Goal: Task Accomplishment & Management: Complete application form

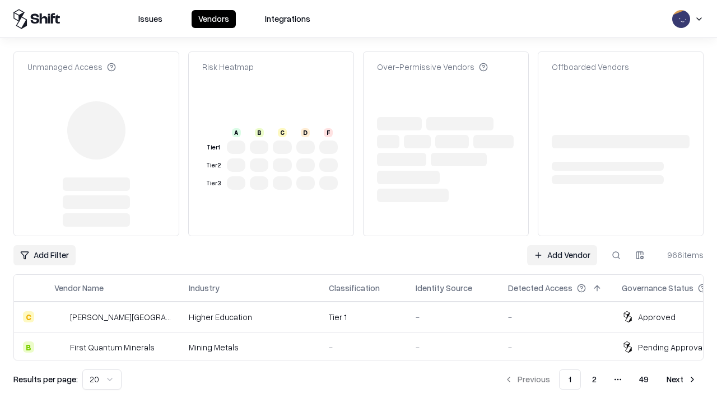
click at [562, 245] on link "Add Vendor" at bounding box center [562, 255] width 70 height 20
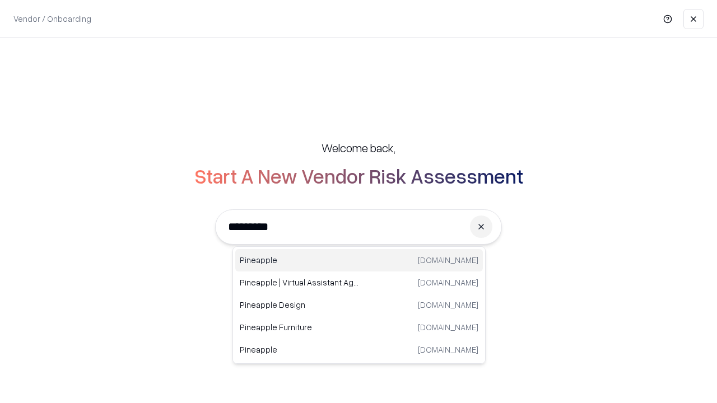
click at [359, 260] on div "Pineapple [DOMAIN_NAME]" at bounding box center [359, 260] width 248 height 22
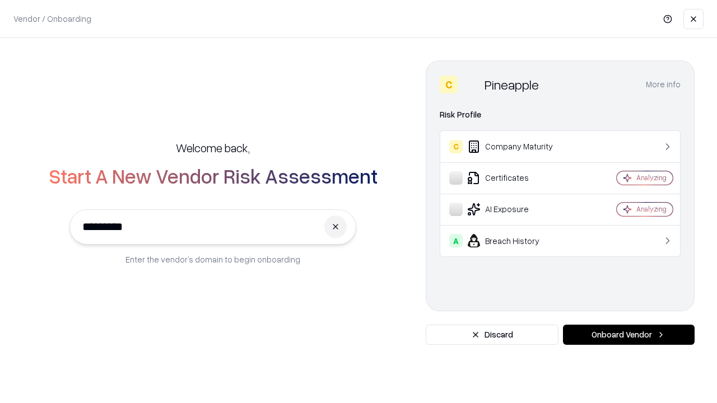
type input "*********"
click at [629, 335] on button "Onboard Vendor" at bounding box center [629, 335] width 132 height 20
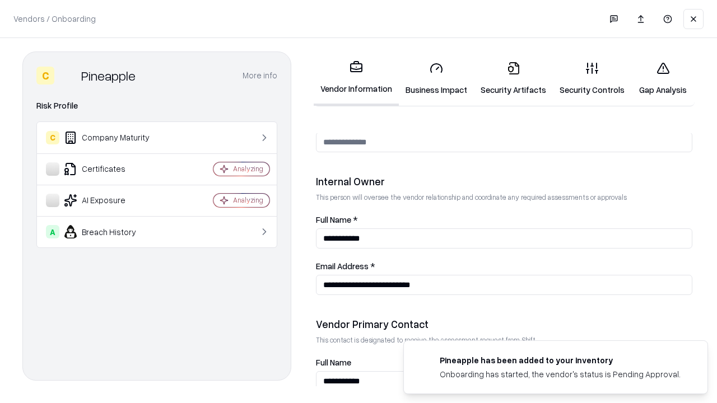
scroll to position [580, 0]
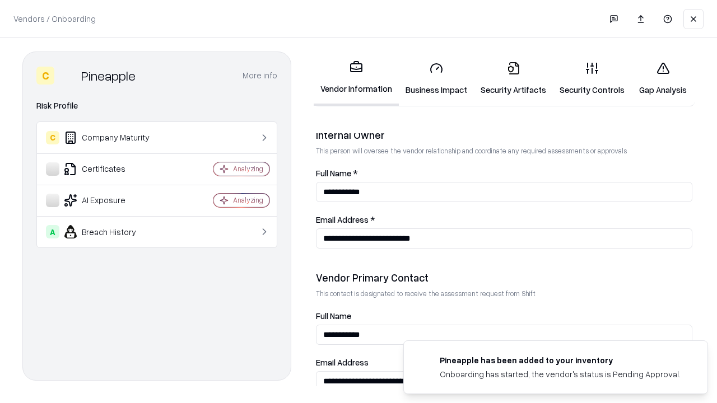
click at [436, 78] on link "Business Impact" at bounding box center [436, 79] width 75 height 52
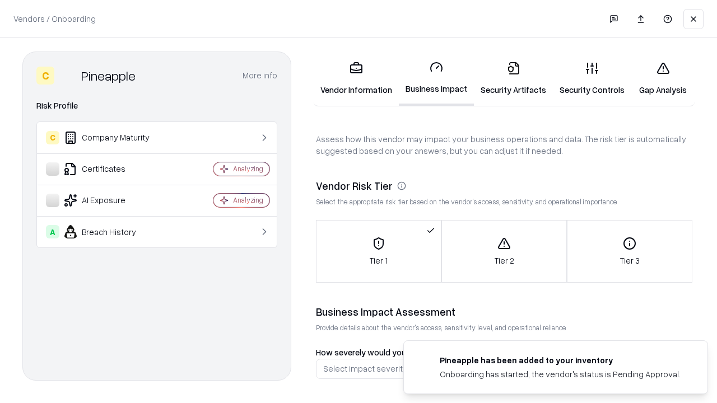
click at [663, 78] on link "Gap Analysis" at bounding box center [662, 79] width 63 height 52
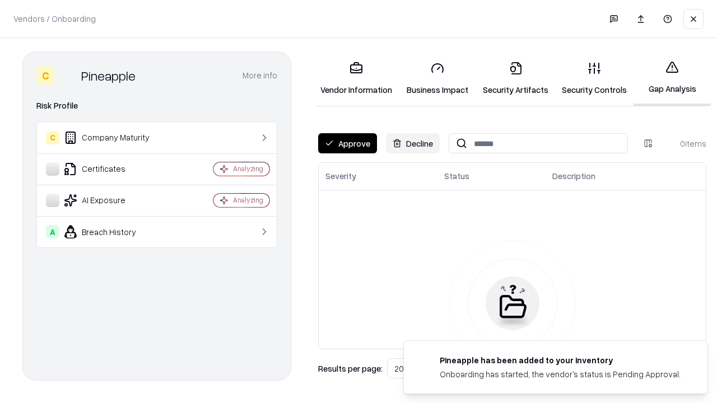
click at [347, 143] on button "Approve" at bounding box center [347, 143] width 59 height 20
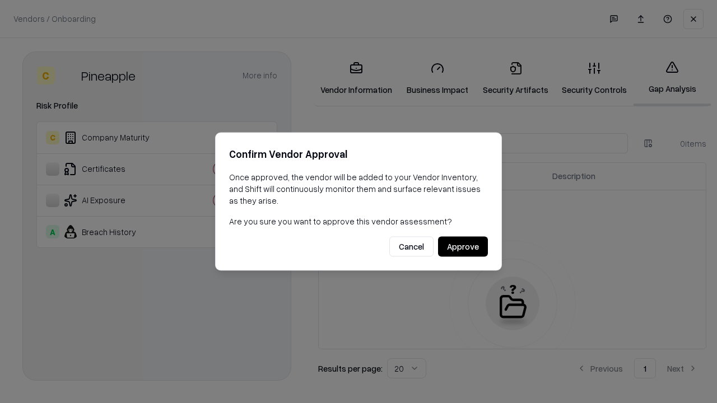
click at [463, 246] on button "Approve" at bounding box center [463, 247] width 50 height 20
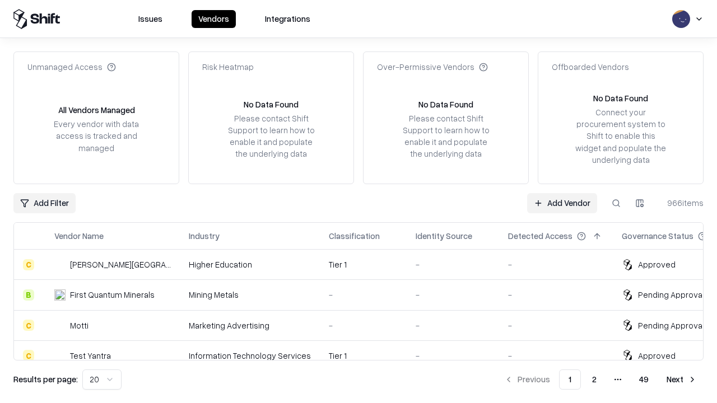
type input "*********"
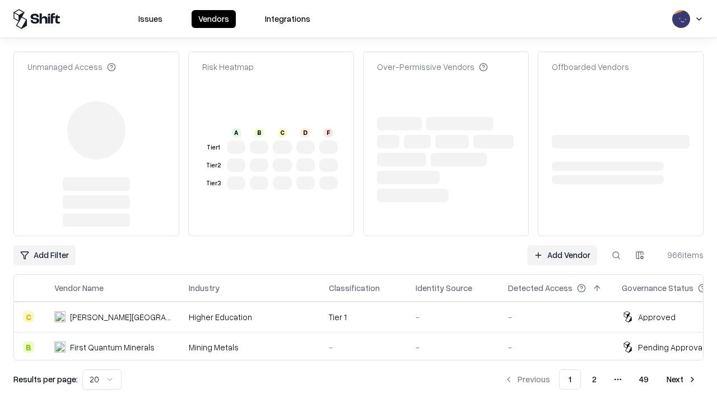
click at [562, 255] on link "Add Vendor" at bounding box center [562, 255] width 70 height 20
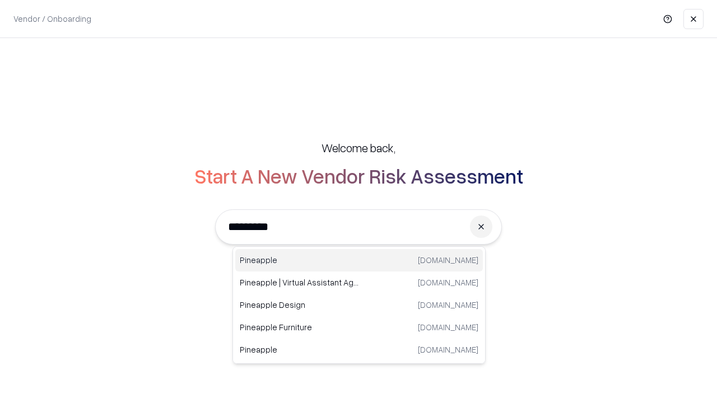
click at [359, 260] on div "Pineapple [DOMAIN_NAME]" at bounding box center [359, 260] width 248 height 22
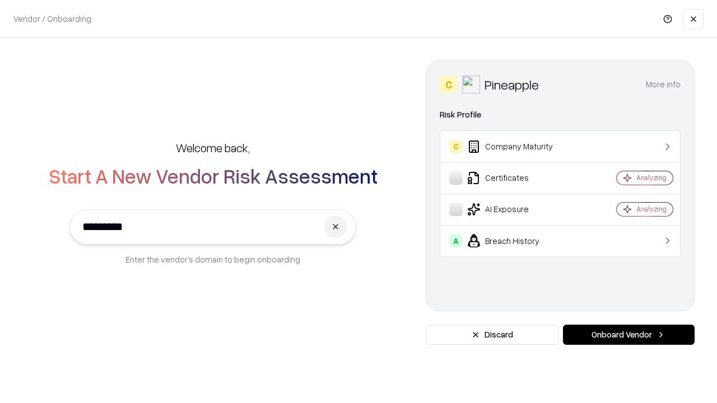
type input "*********"
click at [629, 335] on button "Onboard Vendor" at bounding box center [629, 335] width 132 height 20
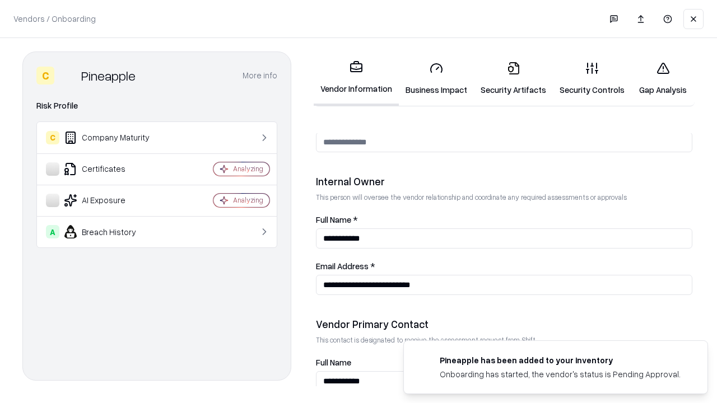
scroll to position [580, 0]
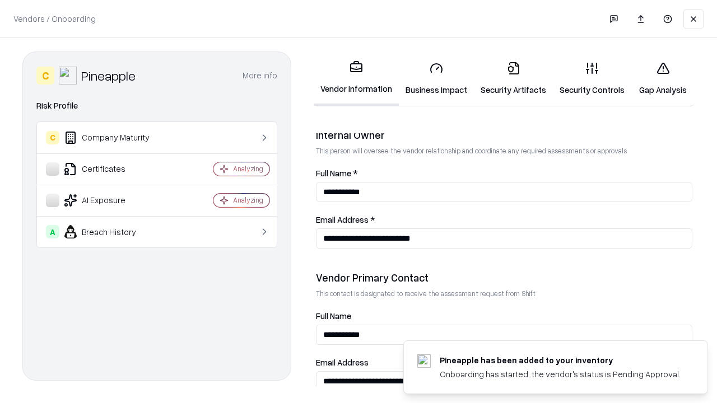
click at [663, 78] on link "Gap Analysis" at bounding box center [662, 79] width 63 height 52
